Goal: Use online tool/utility: Utilize a website feature to perform a specific function

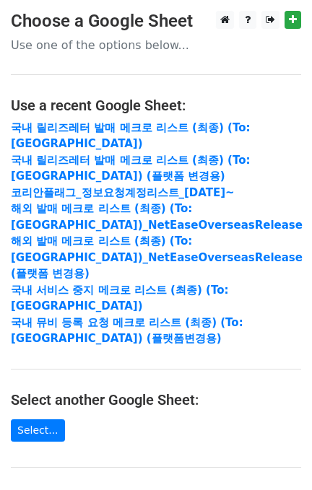
scroll to position [261, 0]
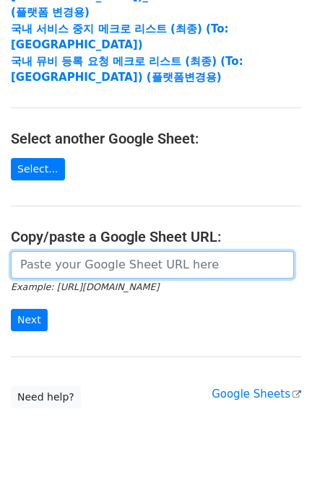
drag, startPoint x: 79, startPoint y: 234, endPoint x: 72, endPoint y: 240, distance: 8.7
click at [79, 251] on input "url" at bounding box center [152, 264] width 283 height 27
paste input "https://docs.google.com/spreadsheets/d/1ShyjhhxkXjmubqew4Z8Sx6ORa3F4X4ZMOET7bu4…"
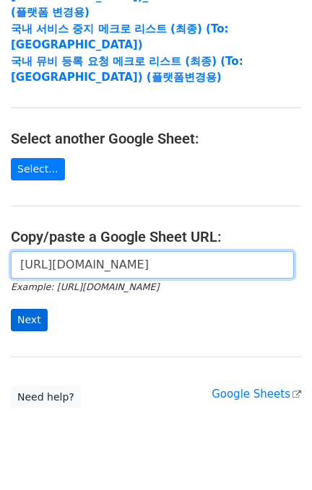
type input "https://docs.google.com/spreadsheets/d/1ShyjhhxkXjmubqew4Z8Sx6ORa3F4X4ZMOET7bu4…"
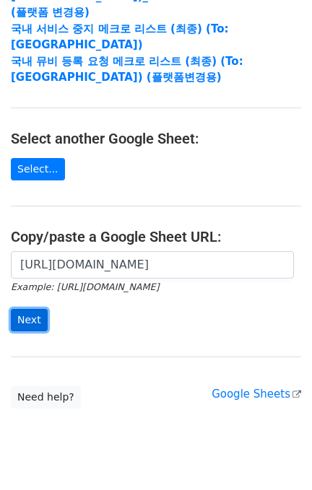
click at [29, 309] on input "Next" at bounding box center [29, 320] width 37 height 22
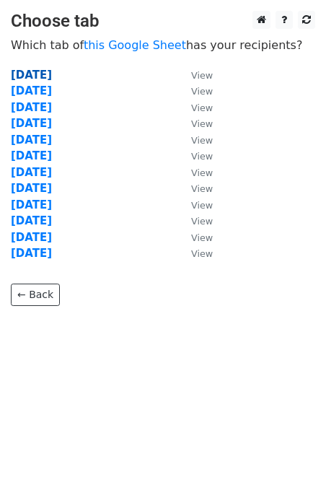
click at [49, 74] on strong "[DATE]" at bounding box center [31, 75] width 41 height 13
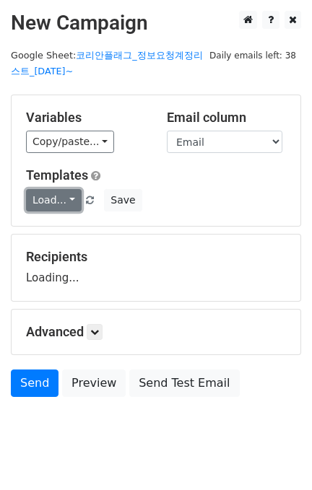
click at [58, 207] on link "Load..." at bounding box center [54, 200] width 56 height 22
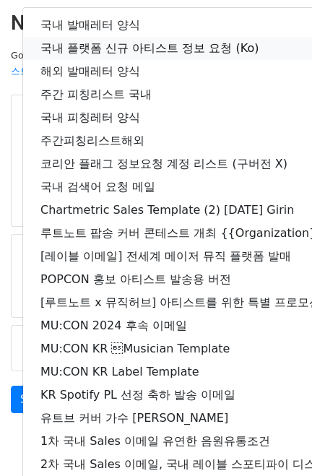
click at [90, 44] on link "국내 플랫폼 신규 아티스트 정보 요청 (Ko)" at bounding box center [255, 48] width 464 height 23
